Goal: Transaction & Acquisition: Purchase product/service

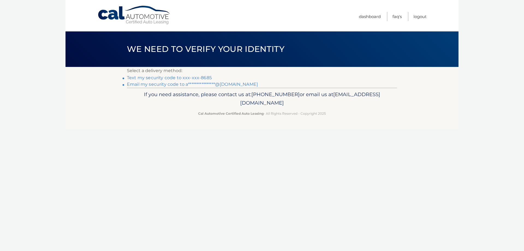
click at [165, 75] on link "Text my security code to xxx-xxx-8685" at bounding box center [169, 77] width 85 height 5
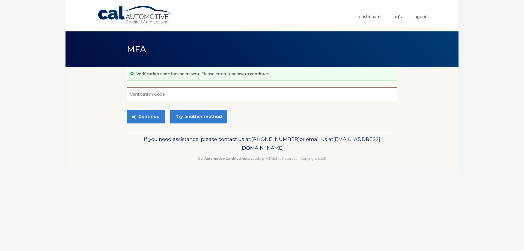
click at [169, 96] on input "Verification Code" at bounding box center [262, 94] width 270 height 14
click at [168, 95] on input "Verification Code" at bounding box center [262, 94] width 270 height 14
type input "811956"
click at [127, 110] on button "Continue" at bounding box center [146, 117] width 38 height 14
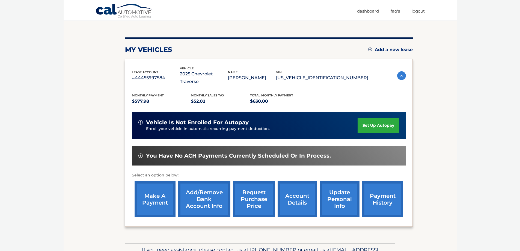
scroll to position [55, 0]
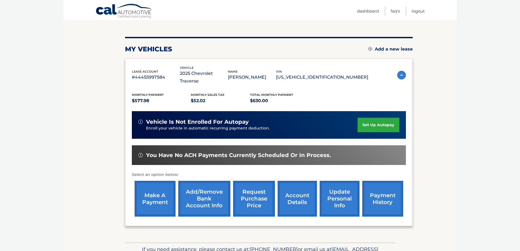
click at [301, 184] on link "account details" at bounding box center [296, 199] width 39 height 36
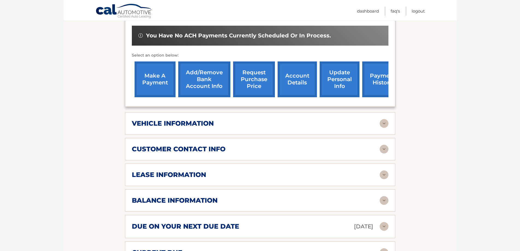
scroll to position [191, 0]
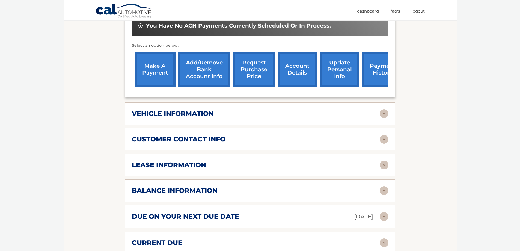
click at [306, 212] on div "due on your next due date Oct 04, 2025" at bounding box center [256, 217] width 248 height 10
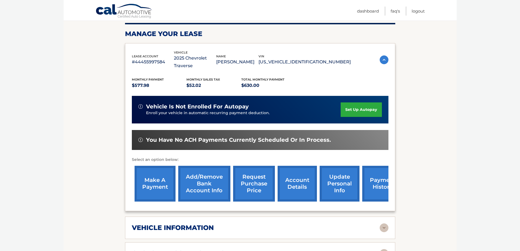
scroll to position [82, 0]
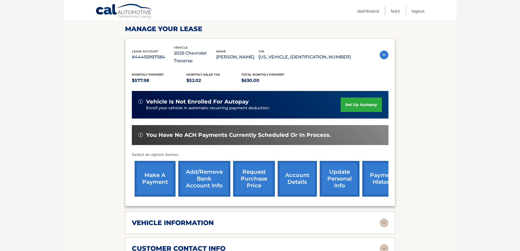
click at [158, 167] on link "make a payment" at bounding box center [154, 179] width 41 height 36
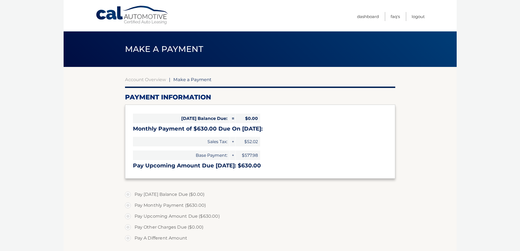
select select "YzAzNWZiZWYtZjkwYi00ZDdiLTk5ZDEtYThkZTNjNDMyNjA3"
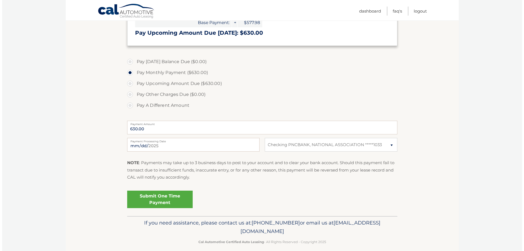
scroll to position [136, 0]
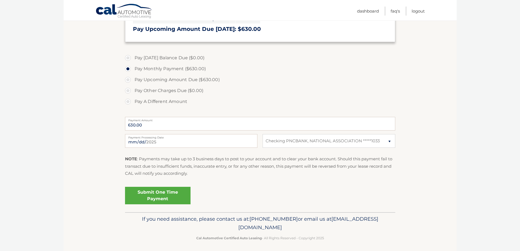
click at [166, 196] on link "Submit One Time Payment" at bounding box center [157, 195] width 65 height 17
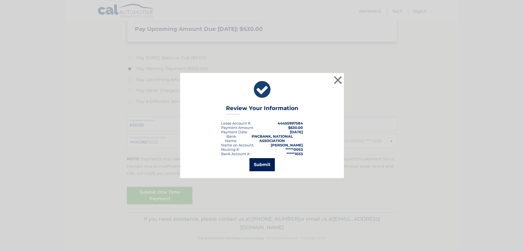
click at [262, 165] on button "Submit" at bounding box center [261, 164] width 25 height 13
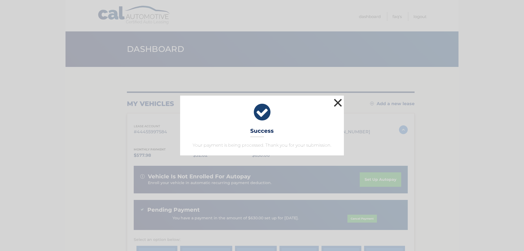
click at [335, 104] on button "×" at bounding box center [337, 102] width 11 height 11
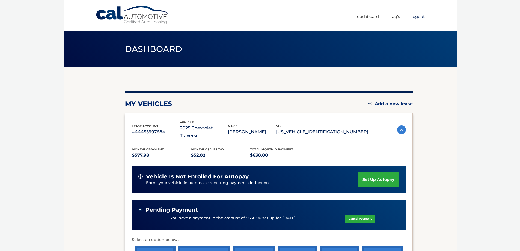
click at [420, 18] on link "Logout" at bounding box center [417, 16] width 13 height 9
